Goal: Task Accomplishment & Management: Complete application form

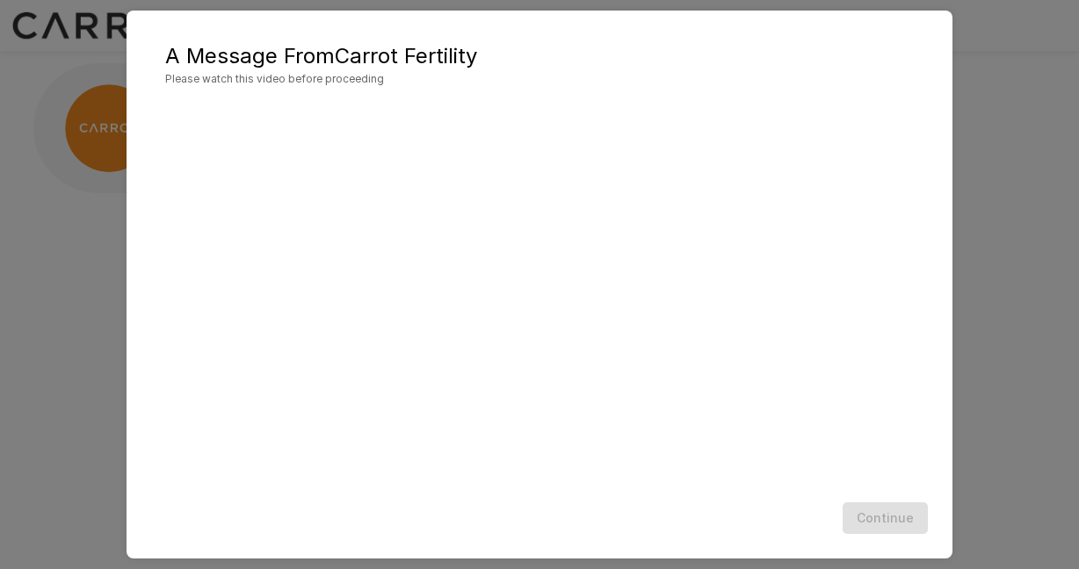
click at [982, 145] on div "A Message From Carrot Fertility Please watch this video before proceeding Conti…" at bounding box center [539, 284] width 1079 height 569
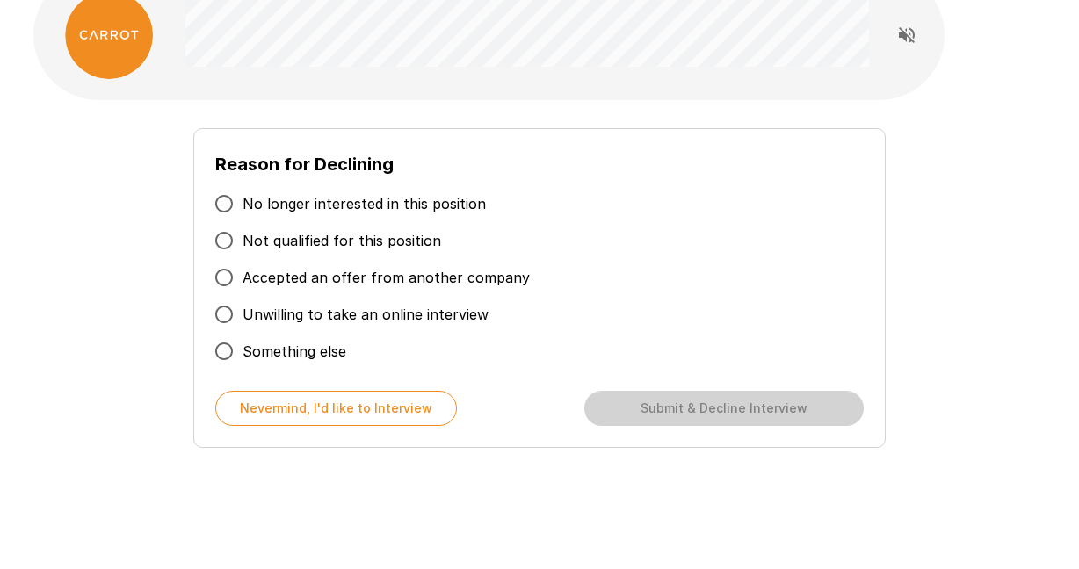
scroll to position [98, 0]
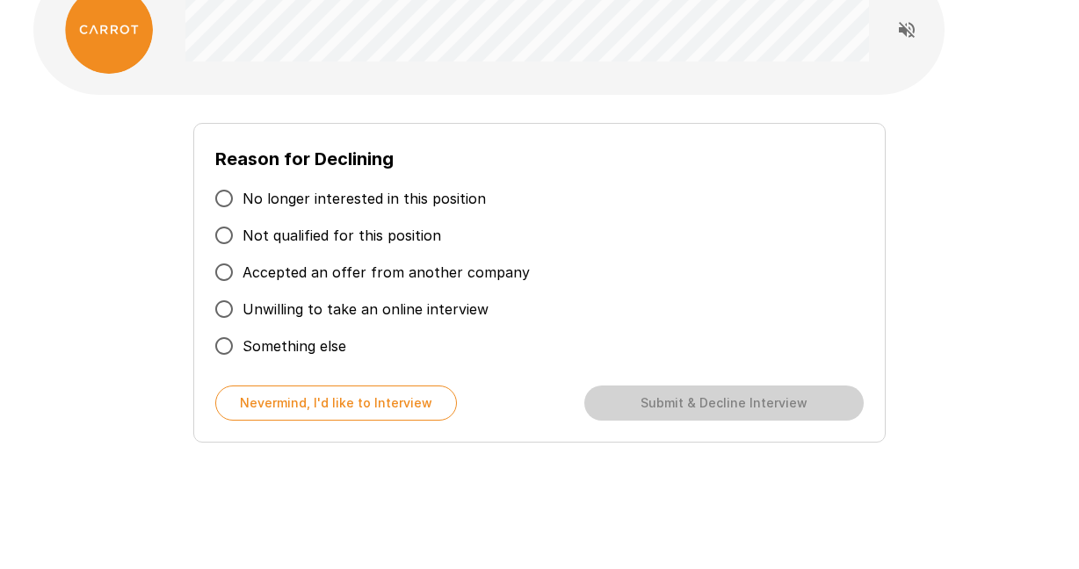
click at [354, 311] on span "Unwilling to take an online interview" at bounding box center [366, 309] width 246 height 21
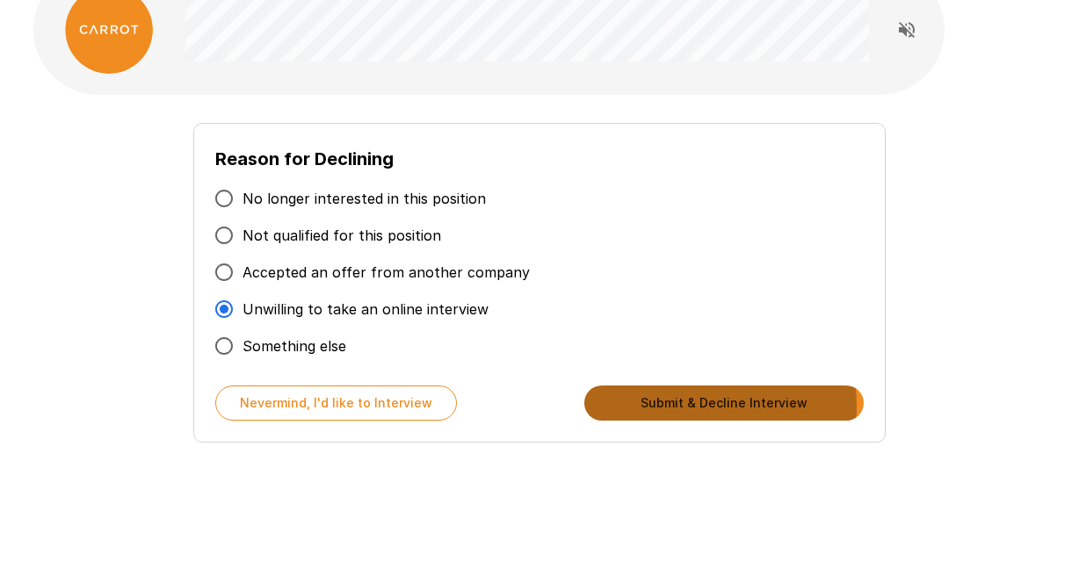
click at [659, 408] on button "Submit & Decline Interview" at bounding box center [723, 403] width 279 height 35
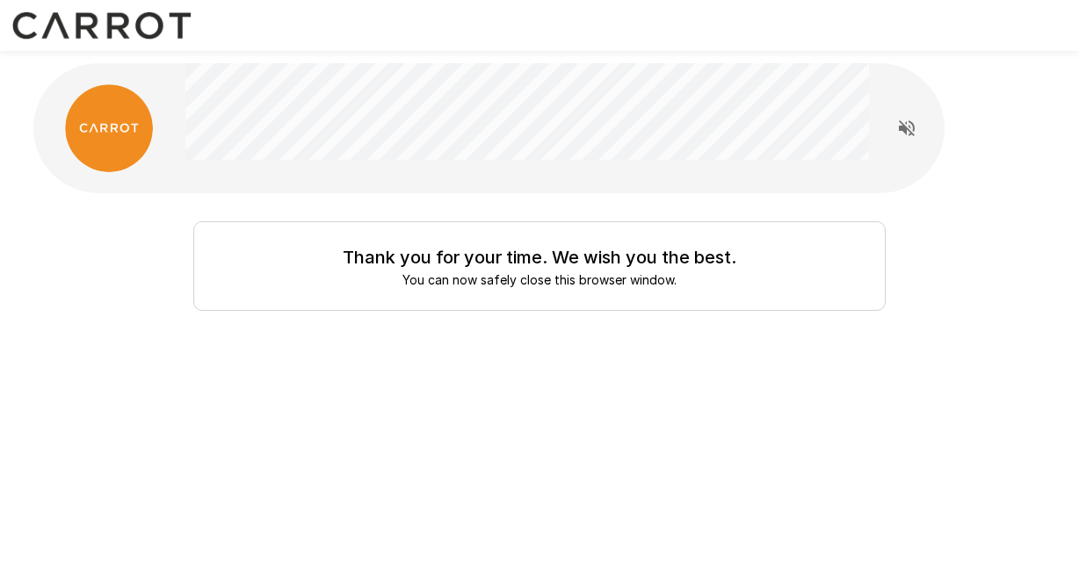
click at [150, 26] on img at bounding box center [102, 25] width 204 height 51
click at [93, 129] on img at bounding box center [109, 128] width 88 height 88
click at [134, 12] on img at bounding box center [102, 25] width 204 height 51
